Goal: Use online tool/utility: Utilize a website feature to perform a specific function

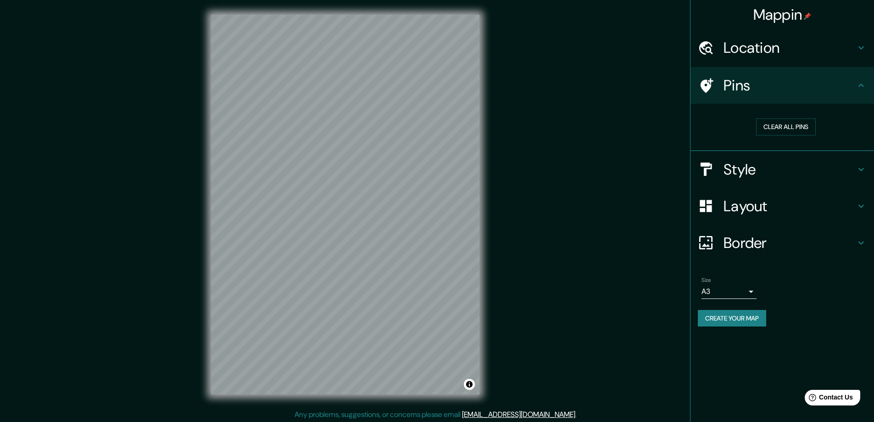
click at [741, 323] on button "Create your map" at bounding box center [732, 318] width 68 height 17
click at [779, 117] on div "Clear all pins" at bounding box center [786, 127] width 176 height 32
click at [782, 124] on button "Clear all pins" at bounding box center [786, 126] width 60 height 17
click at [779, 132] on button "Clear all pins" at bounding box center [786, 126] width 60 height 17
click at [781, 125] on button "Clear all pins" at bounding box center [786, 126] width 60 height 17
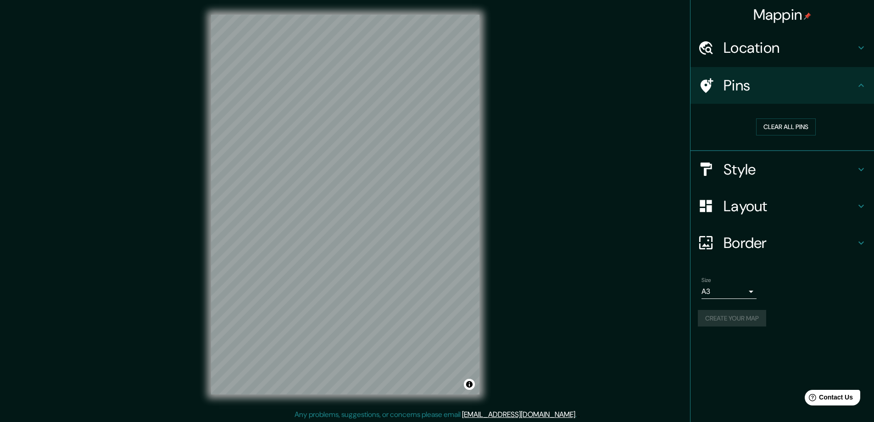
click at [751, 318] on div "Create your map" at bounding box center [782, 318] width 169 height 17
click at [726, 321] on div "Create your map" at bounding box center [782, 318] width 169 height 17
click at [274, 0] on html "Mappin Location Pins Clear all pins Style Layout Border Choose a border. Hint :…" at bounding box center [437, 211] width 874 height 422
click at [290, 14] on div "© Mapbox © OpenStreetMap Improve this map" at bounding box center [345, 204] width 298 height 409
